Goal: Task Accomplishment & Management: Complete application form

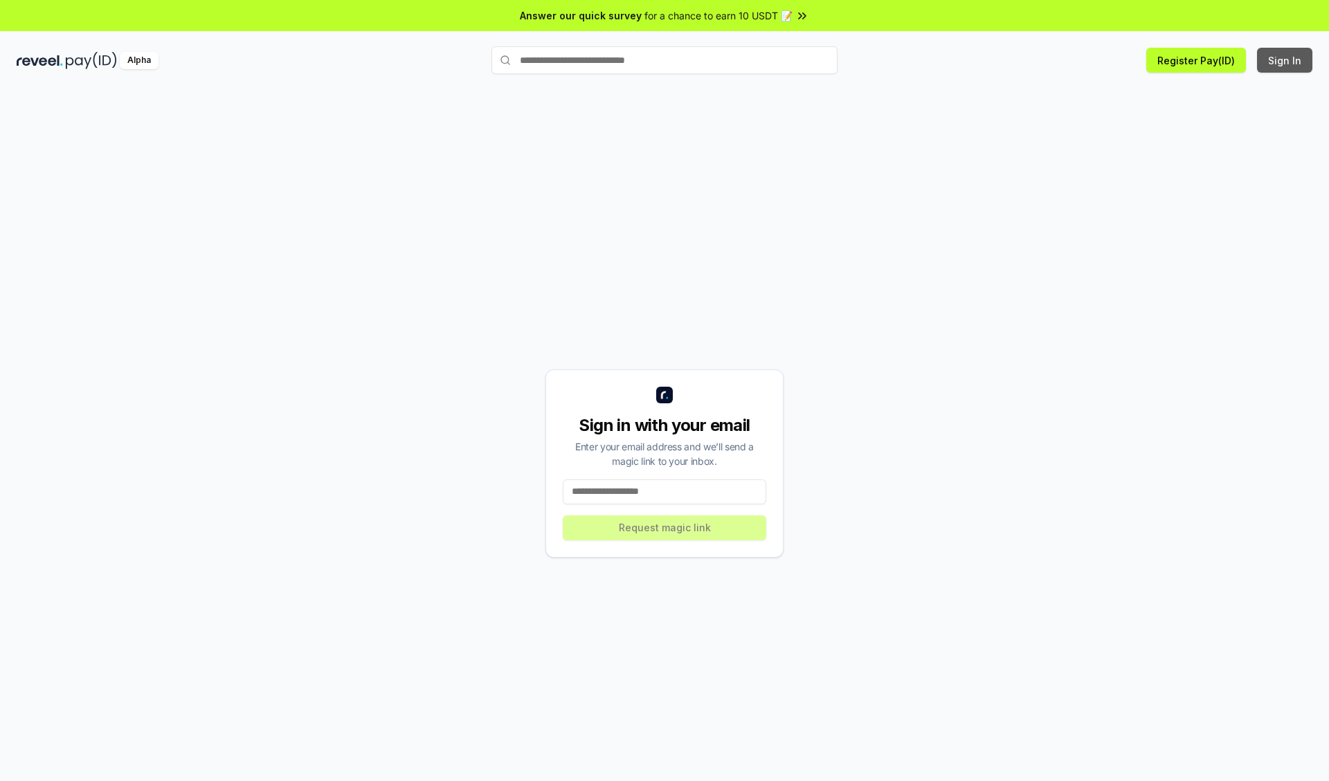
click at [1285, 60] on button "Sign In" at bounding box center [1284, 60] width 55 height 25
type input "**********"
click at [664, 527] on button "Request magic link" at bounding box center [664, 528] width 203 height 25
